Goal: Information Seeking & Learning: Learn about a topic

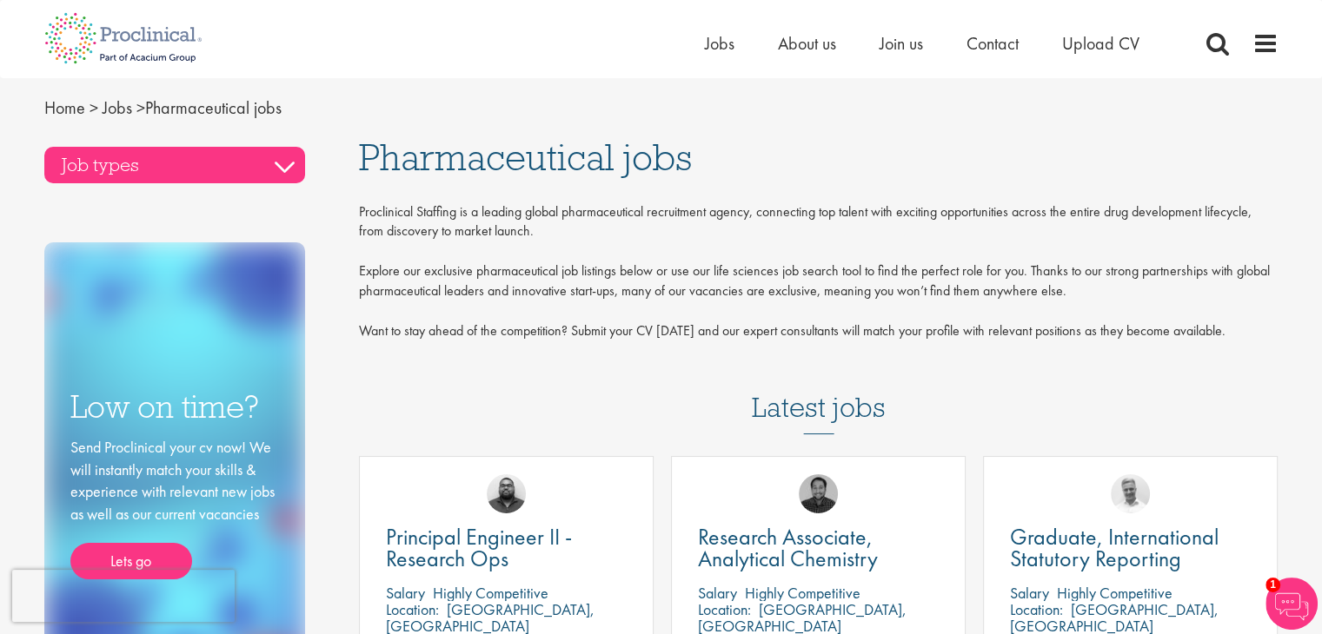
click at [275, 161] on h3 "Job types" at bounding box center [174, 165] width 261 height 36
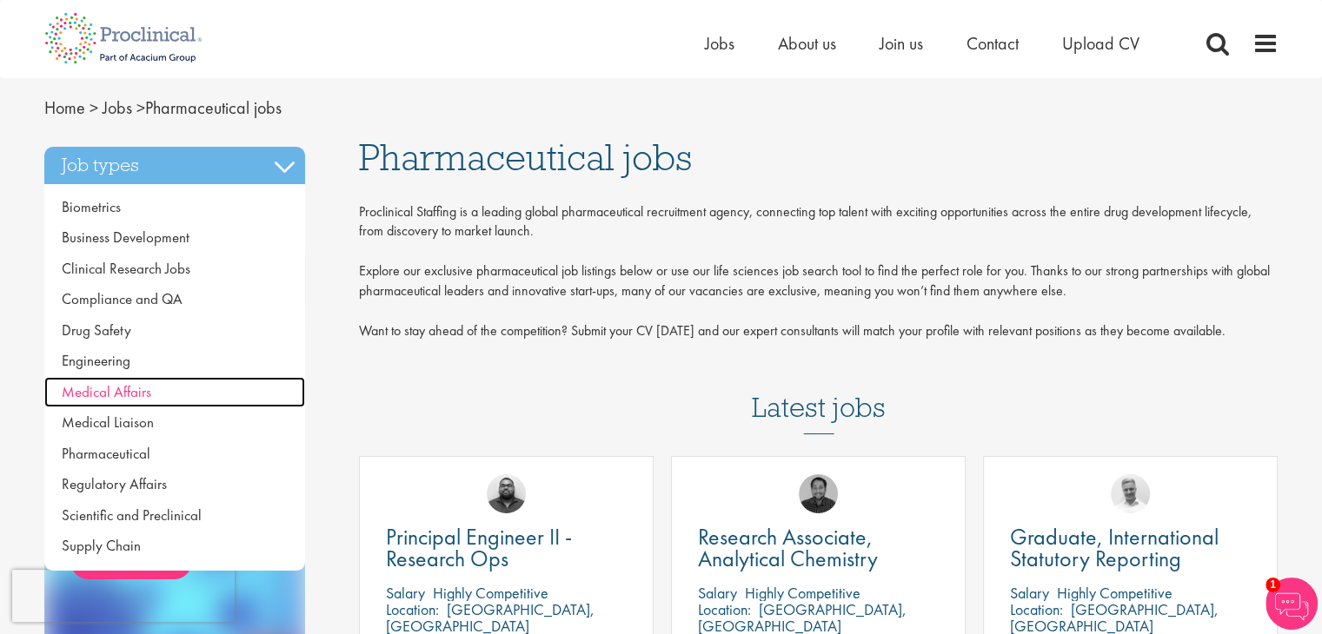
click at [153, 390] on link "Medical Affairs" at bounding box center [174, 392] width 261 height 31
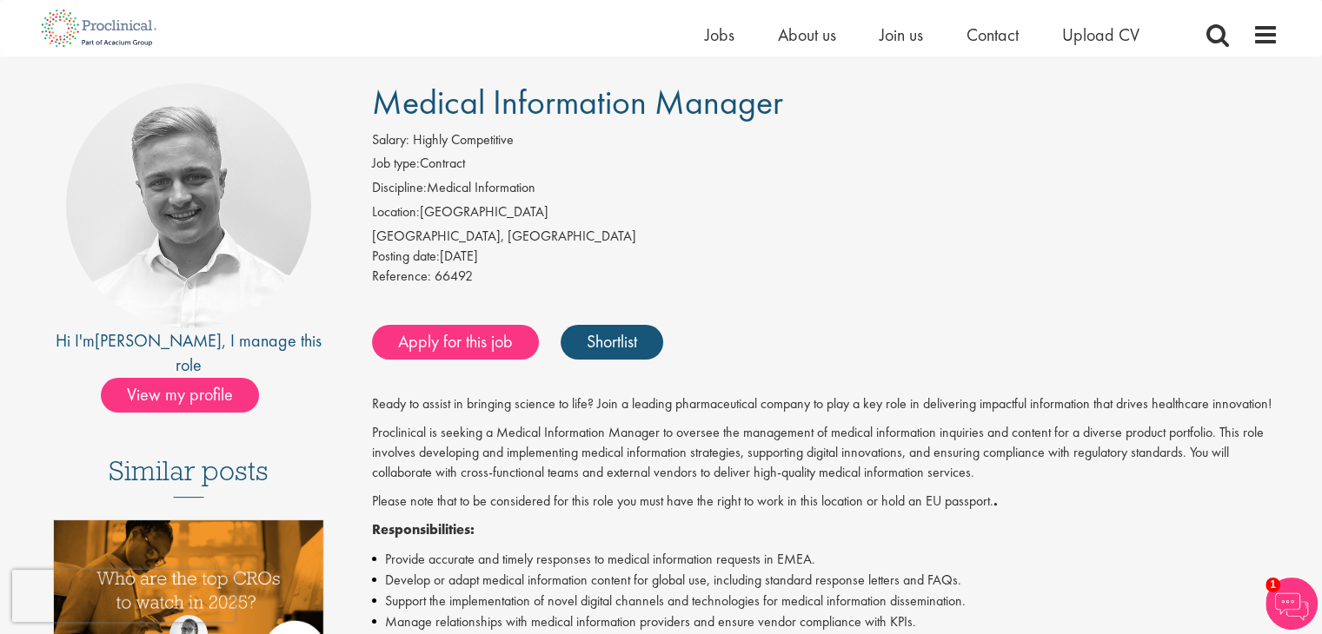
scroll to position [87, 0]
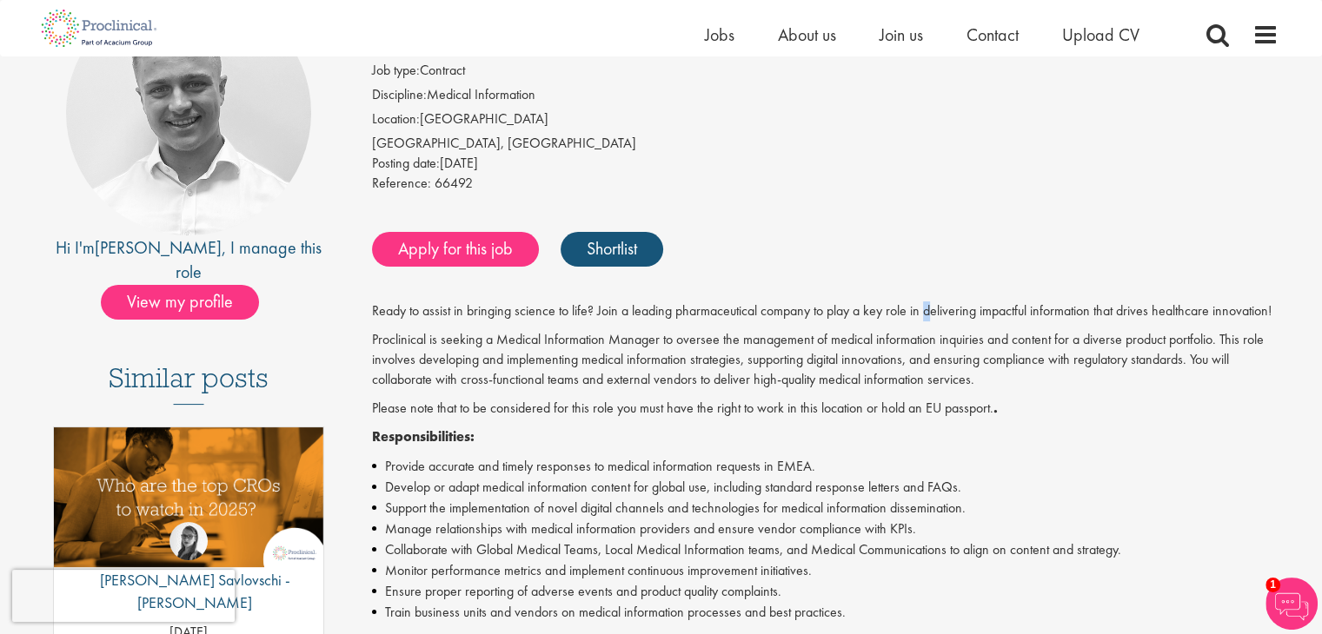
drag, startPoint x: 925, startPoint y: 307, endPoint x: 935, endPoint y: 304, distance: 9.9
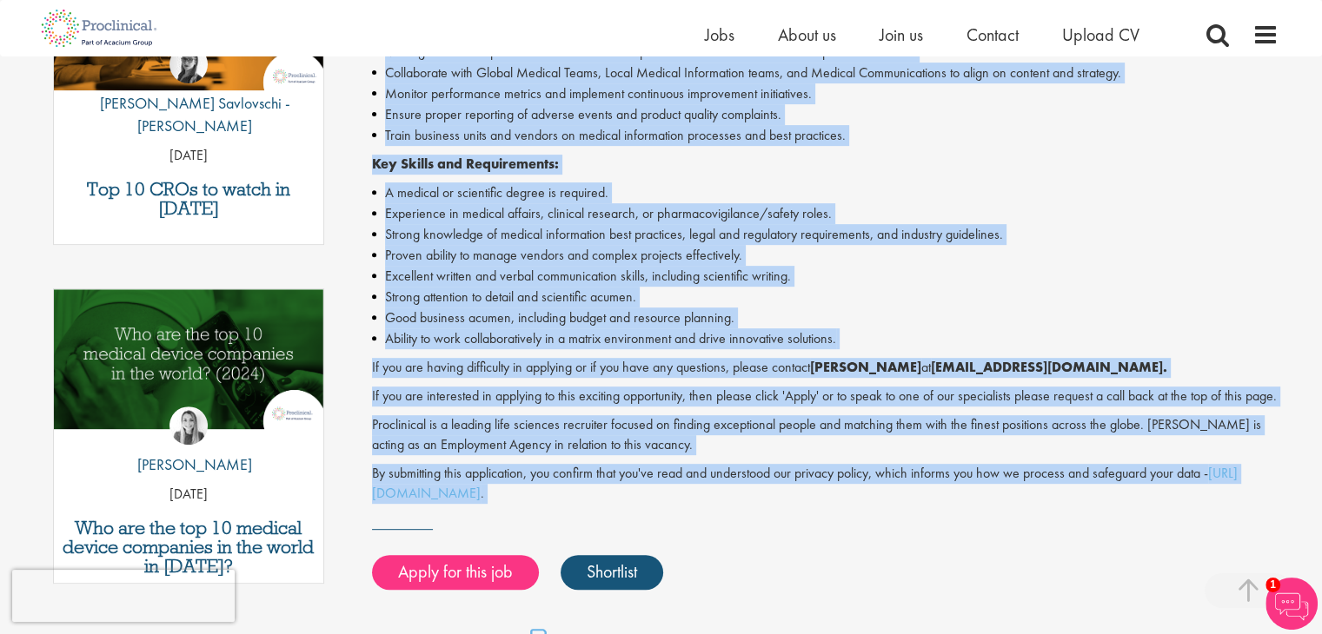
scroll to position [782, 0]
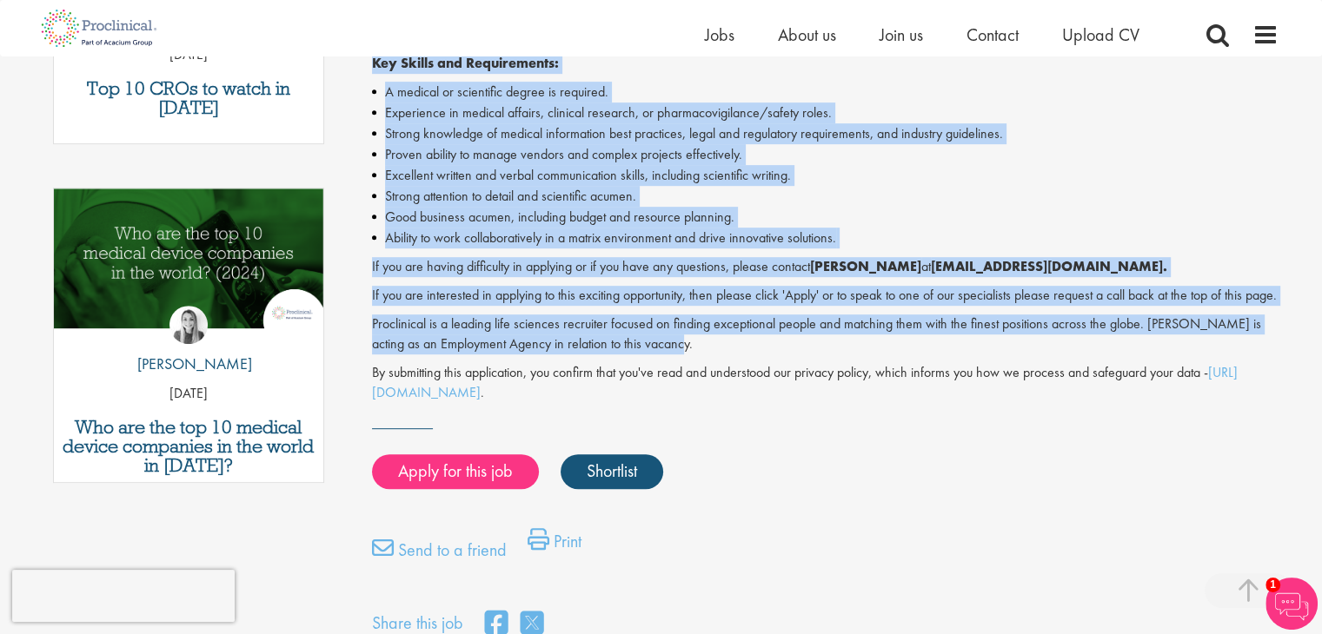
drag, startPoint x: 363, startPoint y: 230, endPoint x: 1140, endPoint y: 355, distance: 786.9
click at [1140, 355] on div "Medical Information Manager Salary: Highly Competitive Job type: Contract Disci…" at bounding box center [818, 27] width 945 height 1228
copy div "Medical Information Manager Salary: Highly Competitive Job type: Contract Disci…"
